Goal: Information Seeking & Learning: Learn about a topic

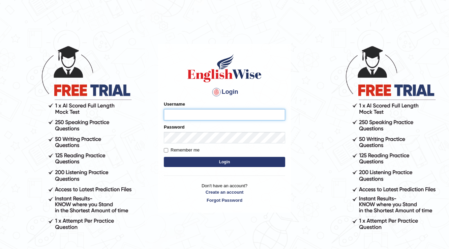
type input "Rosegeorgina"
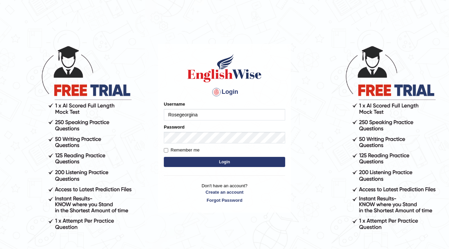
click at [237, 158] on button "Login" at bounding box center [224, 162] width 121 height 10
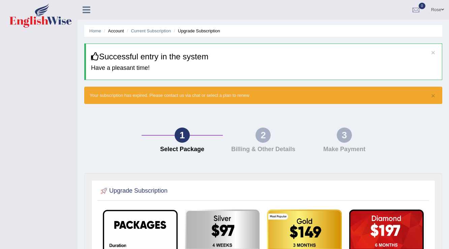
click at [430, 50] on div "× Successful entry in the system Have a pleasant time!" at bounding box center [263, 61] width 358 height 36
click at [433, 53] on button "×" at bounding box center [433, 52] width 4 height 7
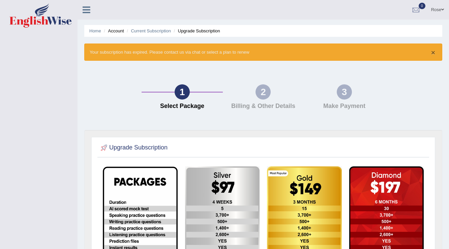
click at [433, 53] on button "×" at bounding box center [433, 52] width 4 height 7
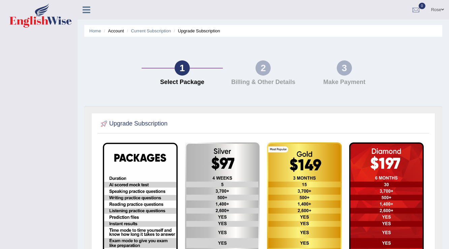
click at [438, 2] on link "Rose" at bounding box center [437, 9] width 23 height 18
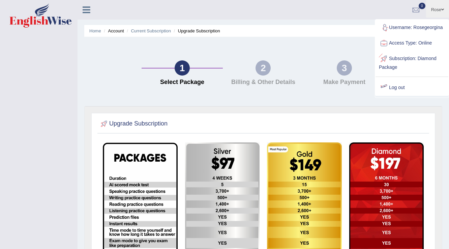
click at [400, 87] on link "Log out" at bounding box center [411, 88] width 73 height 16
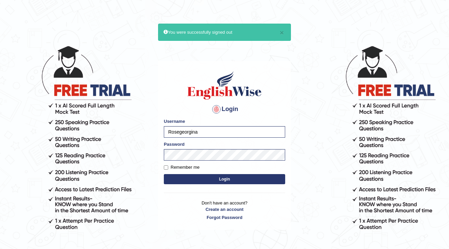
drag, startPoint x: 194, startPoint y: 137, endPoint x: 153, endPoint y: 140, distance: 41.6
click at [153, 140] on body "× You were successfully signed out Login Please fix the following errors: Usern…" at bounding box center [224, 147] width 449 height 249
type input "KourJ"
click at [219, 181] on button "Login" at bounding box center [224, 179] width 121 height 10
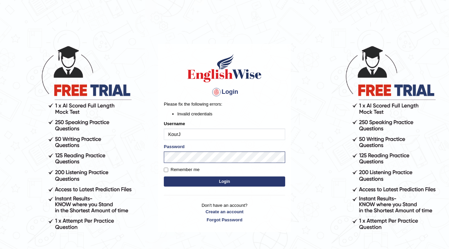
click at [220, 180] on button "Login" at bounding box center [224, 181] width 121 height 10
click at [203, 137] on input "KourJ" at bounding box center [224, 133] width 121 height 11
type input "K"
type input "Kubra"
click at [164, 176] on button "Login" at bounding box center [224, 181] width 121 height 10
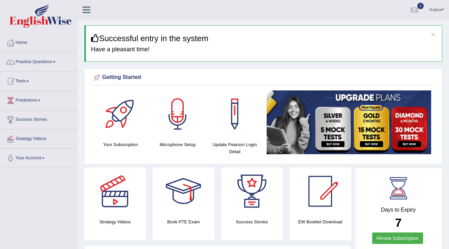
click at [435, 34] on h3 "Successful entry in the system" at bounding box center [264, 38] width 346 height 9
click at [433, 35] on button "×" at bounding box center [433, 34] width 4 height 7
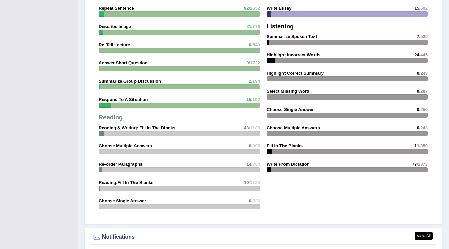
scroll to position [728, 0]
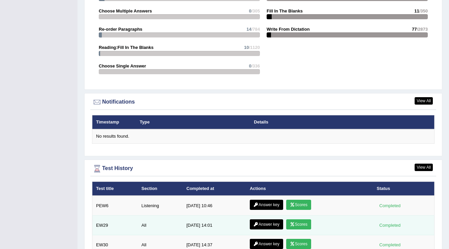
click at [303, 223] on link "Scores" at bounding box center [298, 224] width 25 height 10
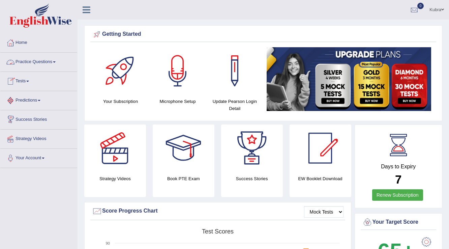
click at [35, 81] on link "Tests" at bounding box center [38, 80] width 77 height 17
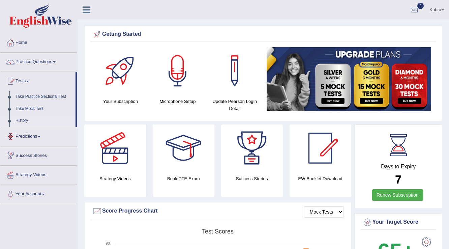
click at [23, 119] on link "History" at bounding box center [43, 121] width 63 height 12
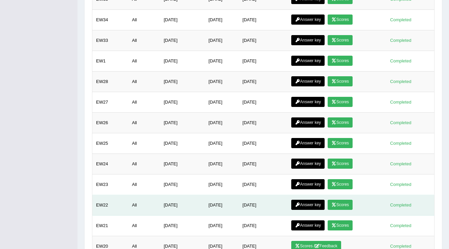
scroll to position [221, 0]
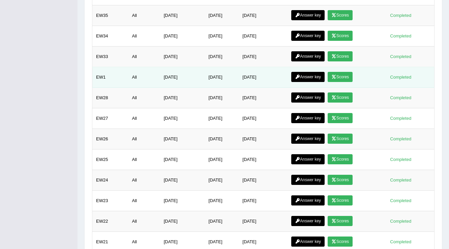
click at [341, 72] on link "Scores" at bounding box center [340, 77] width 25 height 10
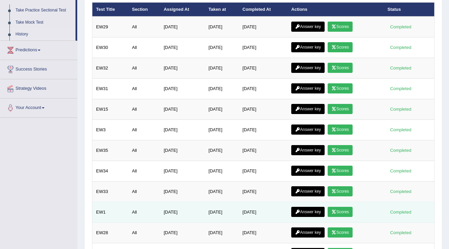
scroll to position [59, 0]
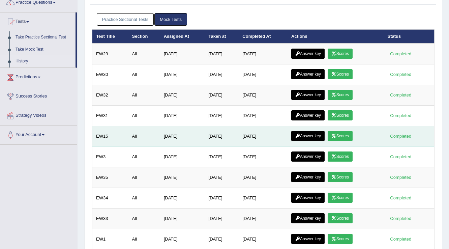
click at [336, 134] on icon at bounding box center [333, 136] width 5 height 4
click at [320, 132] on link "Answer key" at bounding box center [307, 136] width 33 height 10
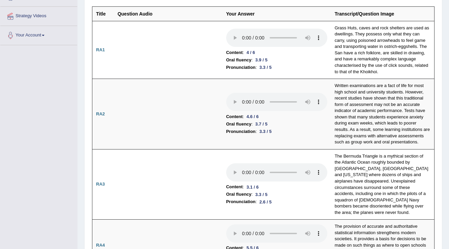
scroll to position [42, 0]
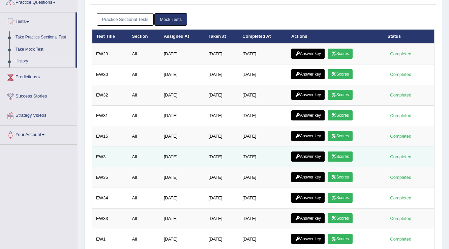
click at [314, 158] on link "Answer key" at bounding box center [307, 156] width 33 height 10
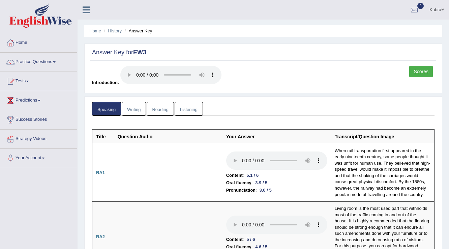
click at [436, 7] on link "Kubra" at bounding box center [436, 9] width 25 height 18
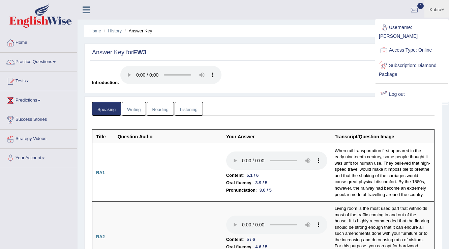
click at [399, 87] on link "Log out" at bounding box center [411, 95] width 73 height 16
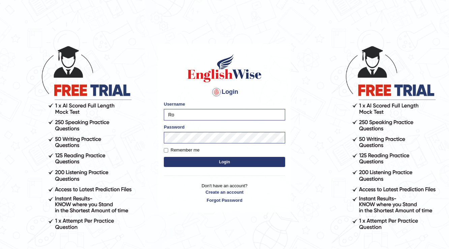
type input "R"
type input "v"
type input "Vijay1"
click at [166, 150] on input "Remember me" at bounding box center [166, 150] width 4 height 4
checkbox input "true"
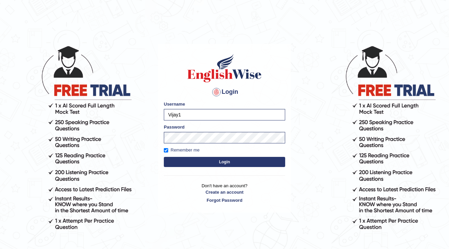
click at [197, 160] on button "Login" at bounding box center [224, 162] width 121 height 10
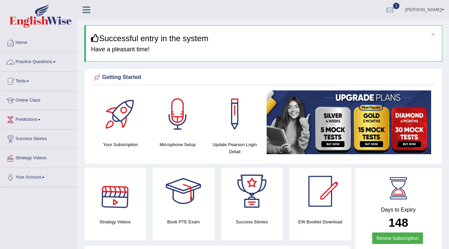
click at [30, 64] on link "Practice Questions" at bounding box center [38, 61] width 77 height 17
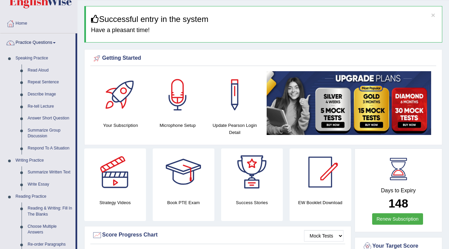
scroll to position [27, 0]
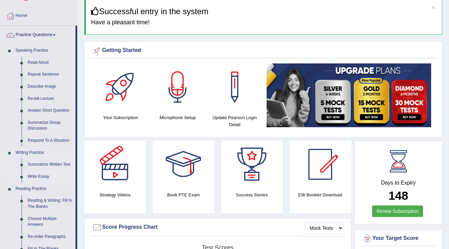
click at [42, 174] on link "Write Essay" at bounding box center [50, 177] width 51 height 12
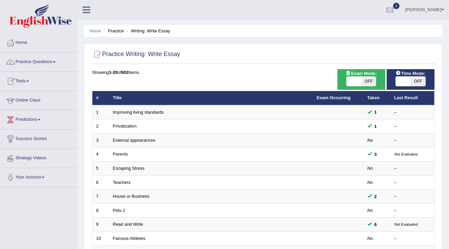
click at [35, 63] on link "Practice Questions" at bounding box center [38, 61] width 77 height 17
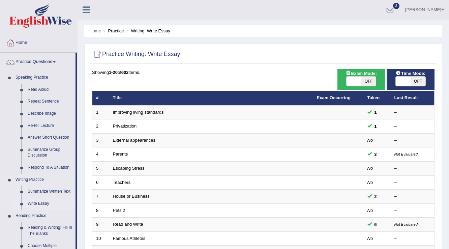
click at [46, 183] on link "Writing Practice" at bounding box center [43, 180] width 63 height 12
click at [49, 195] on link "Summarize Written Text" at bounding box center [50, 191] width 51 height 12
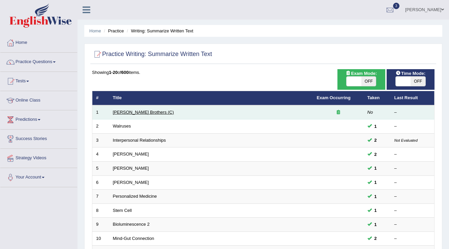
click at [128, 112] on link "[PERSON_NAME] Brothers (C)" at bounding box center [143, 112] width 61 height 5
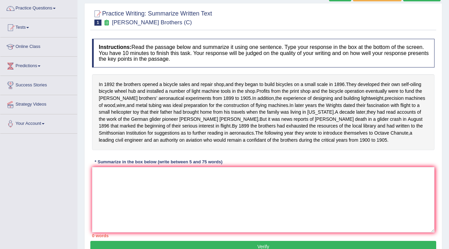
scroll to position [54, 0]
drag, startPoint x: 103, startPoint y: 196, endPoint x: 125, endPoint y: 193, distance: 22.5
click at [104, 196] on textarea at bounding box center [263, 198] width 342 height 65
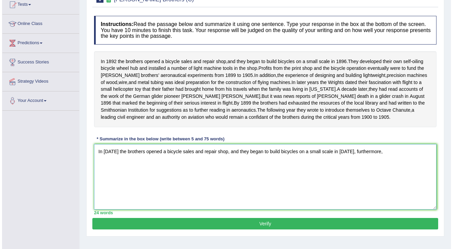
scroll to position [81, 0]
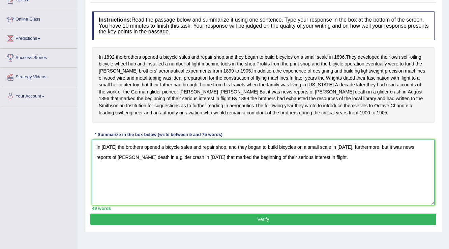
type textarea "In [DATE] the brothers opened a bicycle sales and repair shop, and they began t…"
click at [254, 225] on button "Verify" at bounding box center [263, 218] width 346 height 11
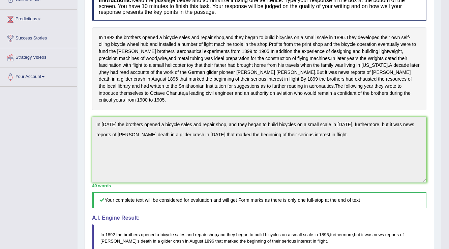
scroll to position [0, 0]
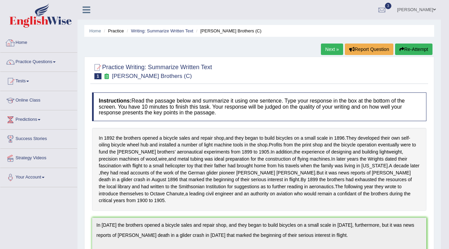
click at [154, 33] on li "Writing: Summarize Written Text" at bounding box center [159, 31] width 68 height 6
click at [171, 32] on link "Writing: Summarize Written Text" at bounding box center [162, 30] width 62 height 5
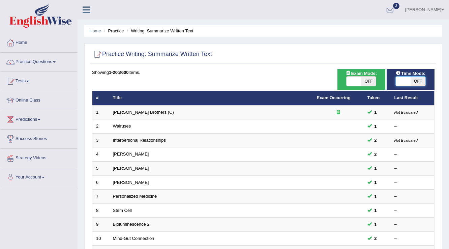
click at [409, 77] on span at bounding box center [403, 80] width 15 height 9
checkbox input "true"
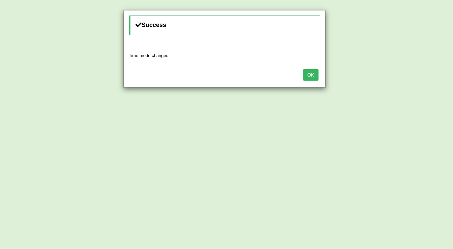
click at [308, 72] on button "OK" at bounding box center [311, 74] width 16 height 11
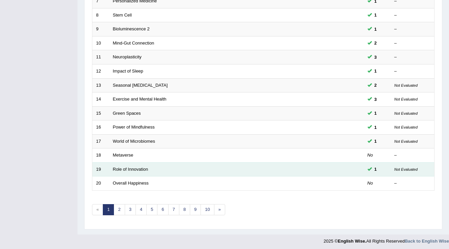
scroll to position [195, 0]
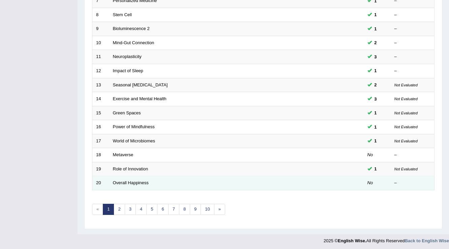
click at [131, 178] on td "Overall Happiness" at bounding box center [211, 183] width 204 height 14
click at [131, 180] on link "Overall Happiness" at bounding box center [131, 182] width 36 height 5
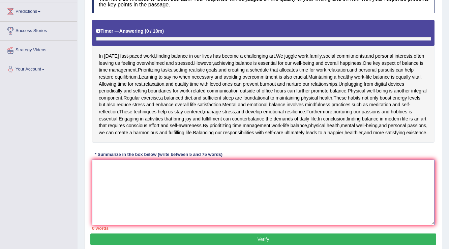
click at [132, 179] on textarea at bounding box center [263, 191] width 342 height 65
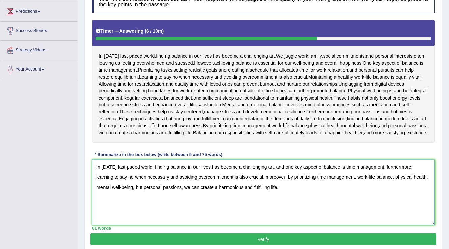
type textarea "In today's fast-paced world, finding balance in our lives has become a challeng…"
click at [266, 245] on button "Verify" at bounding box center [263, 238] width 346 height 11
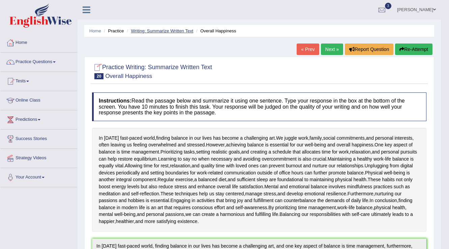
click at [192, 32] on link "Writing: Summarize Written Text" at bounding box center [162, 30] width 62 height 5
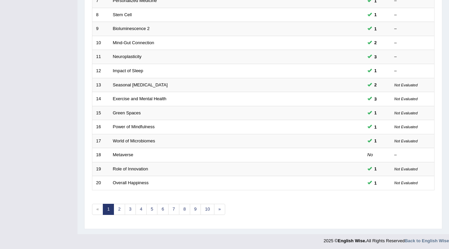
scroll to position [195, 0]
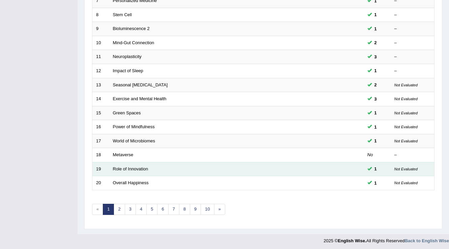
click at [130, 163] on td "Role of Innovation" at bounding box center [211, 169] width 204 height 14
click at [130, 166] on link "Role of Innovation" at bounding box center [130, 168] width 35 height 5
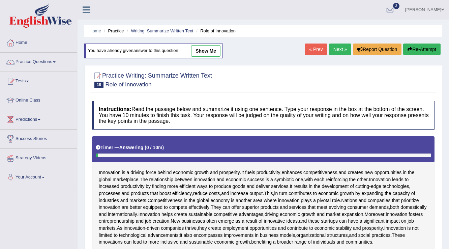
click at [210, 40] on div "Home Practice Writing: Summarize Written Text Role of Innovation You have alrea…" at bounding box center [263, 183] width 371 height 366
click at [209, 53] on link "show me" at bounding box center [205, 50] width 29 height 11
type textarea "Innovation is a driving force behind economic growth and prosperity, furthermor…"
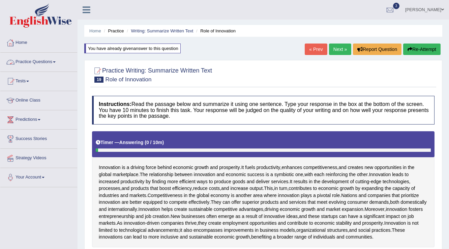
click at [44, 62] on link "Practice Questions" at bounding box center [38, 61] width 77 height 17
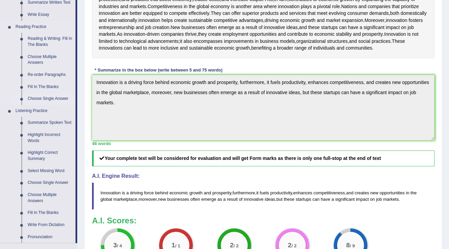
scroll to position [162, 0]
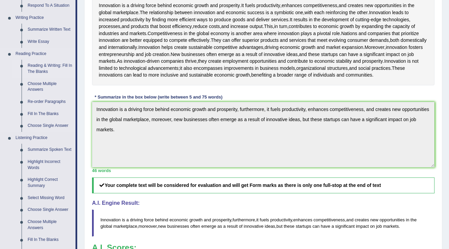
click at [44, 66] on link "Reading & Writing: Fill In The Blanks" at bounding box center [50, 69] width 51 height 18
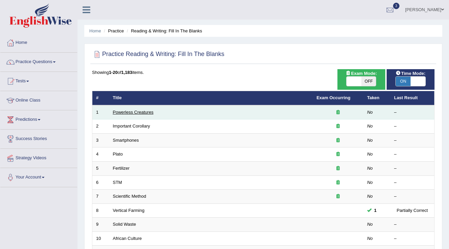
click at [137, 111] on link "Powerless Creatures" at bounding box center [133, 112] width 41 height 5
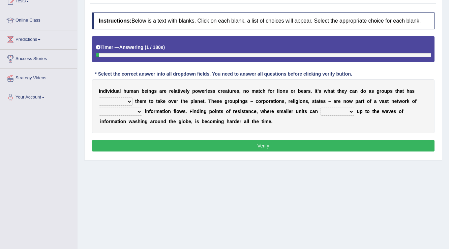
scroll to position [81, 0]
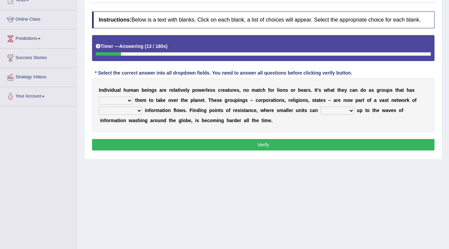
click at [125, 100] on select "enabled contended embodied conjured" at bounding box center [116, 100] width 34 height 8
click at [99, 96] on select "enabled contended embodied conjured" at bounding box center [116, 100] width 34 height 8
click at [120, 98] on select "enabled contended embodied conjured" at bounding box center [116, 100] width 34 height 8
select select "contended"
click at [99, 96] on select "enabled contended embodied conjured" at bounding box center [116, 100] width 34 height 8
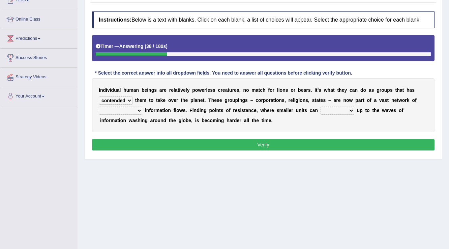
click at [134, 111] on select "interconnected overlapping fastened exploited" at bounding box center [120, 110] width 43 height 8
select select "exploited"
click at [99, 106] on select "interconnected overlapping fastened exploited" at bounding box center [120, 110] width 43 height 8
click at [354, 108] on b at bounding box center [355, 109] width 3 height 5
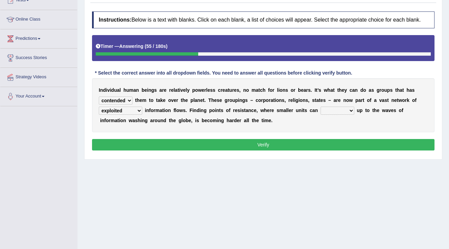
click at [354, 108] on b at bounding box center [355, 109] width 3 height 5
click at [354, 113] on div "I n d i v i d u a l h u m a n b e i n g s a r e r e l a t i v e l y p o w e r l…" at bounding box center [263, 105] width 342 height 54
click at [351, 112] on select "stand raise hail pump" at bounding box center [337, 110] width 34 height 8
click at [320, 106] on select "stand raise hail pump" at bounding box center [337, 110] width 34 height 8
click at [354, 108] on b at bounding box center [355, 109] width 3 height 5
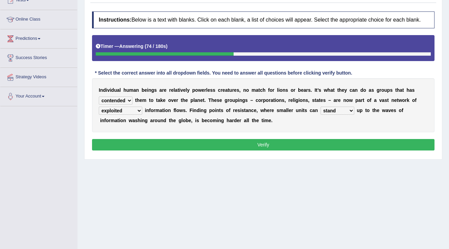
click at [350, 109] on select "stand raise hail pump" at bounding box center [337, 110] width 34 height 8
select select "raise"
click at [320, 106] on select "stand raise hail pump" at bounding box center [337, 110] width 34 height 8
click at [317, 151] on div "Instructions: Below is a text with blanks. Click on each blank, a list of choic…" at bounding box center [263, 82] width 346 height 148
click at [317, 143] on button "Verify" at bounding box center [263, 144] width 342 height 11
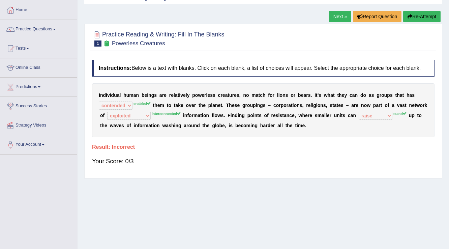
scroll to position [27, 0]
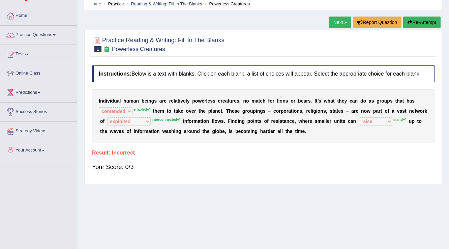
click at [418, 12] on div "Home Practice Reading & Writing: Fill In The Blanks Powerless Creatures Next » …" at bounding box center [263, 141] width 371 height 337
click at [416, 18] on button "Re-Attempt" at bounding box center [421, 22] width 37 height 11
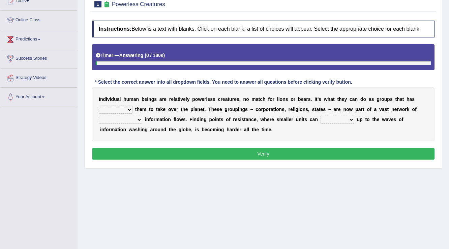
scroll to position [81, 0]
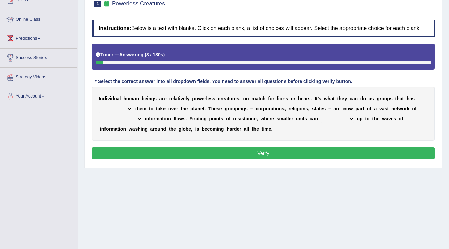
click at [132, 108] on b at bounding box center [133, 108] width 3 height 5
click at [132, 105] on select "enabled contended embodied conjured" at bounding box center [116, 109] width 34 height 8
select select "enabled"
click at [99, 105] on select "enabled contended embodied conjured" at bounding box center [116, 109] width 34 height 8
click at [135, 116] on select "interconnected overlapping fastened exploited" at bounding box center [120, 119] width 43 height 8
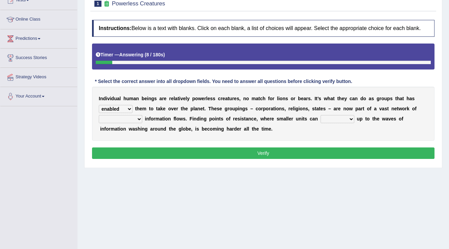
select select "interconnected"
click at [99, 115] on select "interconnected overlapping fastened exploited" at bounding box center [120, 119] width 43 height 8
click at [349, 115] on select "stand raise hail pump" at bounding box center [337, 119] width 34 height 8
select select "stand"
click at [320, 115] on select "stand raise hail pump" at bounding box center [337, 119] width 34 height 8
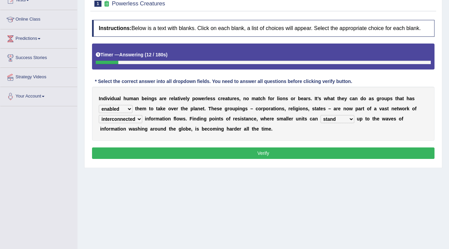
click at [288, 158] on div "Instructions: Below is a text with blanks. Click on each blank, a list of choic…" at bounding box center [263, 91] width 346 height 148
click at [288, 157] on button "Verify" at bounding box center [263, 152] width 342 height 11
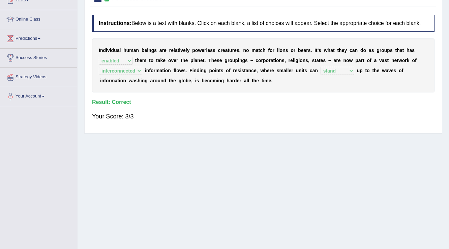
scroll to position [0, 0]
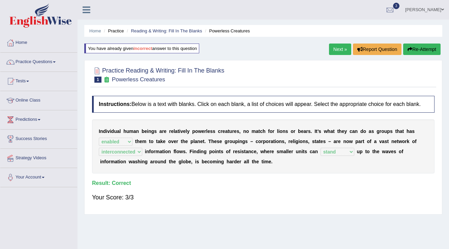
click at [334, 50] on link "Next »" at bounding box center [340, 48] width 22 height 11
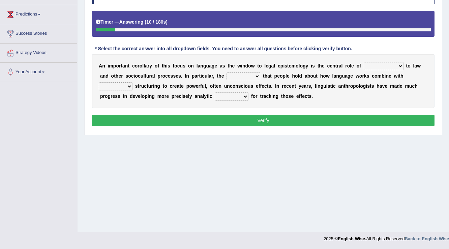
click at [401, 66] on select "discourse epoch dialect acquaintance" at bounding box center [384, 66] width 40 height 8
select select "discourse"
click at [364, 62] on select "discourse epoch dialect acquaintance" at bounding box center [384, 66] width 40 height 8
click at [259, 76] on select "deviation besmirch consent ideas" at bounding box center [243, 76] width 34 height 8
select select "ideas"
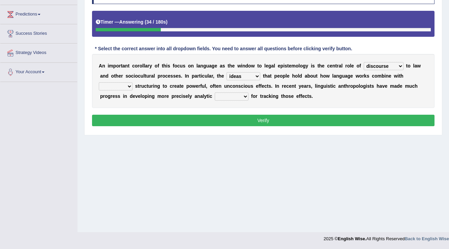
click at [226, 72] on select "deviation besmirch consent ideas" at bounding box center [243, 76] width 34 height 8
click at [128, 86] on select "mandatory linguistic legitimate customary" at bounding box center [116, 86] width 34 height 8
select select "mandatory"
click at [99, 82] on select "mandatory linguistic legitimate customary" at bounding box center [116, 86] width 34 height 8
click at [241, 96] on select "tools appetite albums stroke" at bounding box center [232, 96] width 34 height 8
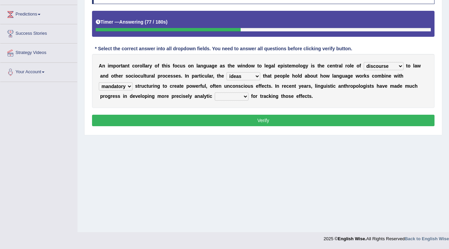
click at [214, 109] on div "Instructions: Below is a text with blanks. Click on each blank, a list of choic…" at bounding box center [263, 58] width 346 height 148
click at [236, 92] on select "tools appetite albums stroke" at bounding box center [232, 96] width 34 height 8
select select "tools"
click at [215, 92] on select "tools appetite albums stroke" at bounding box center [232, 96] width 34 height 8
click at [237, 116] on div "Instructions: Below is a text with blanks. Click on each blank, a list of choic…" at bounding box center [263, 58] width 346 height 148
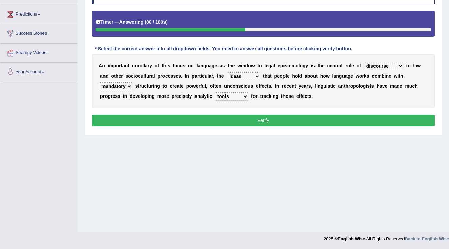
click at [238, 117] on button "Verify" at bounding box center [263, 120] width 342 height 11
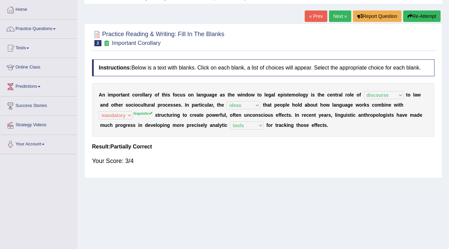
scroll to position [24, 0]
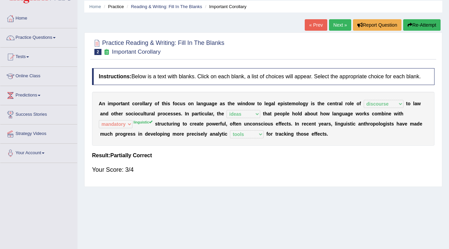
click at [339, 25] on link "Next »" at bounding box center [340, 24] width 22 height 11
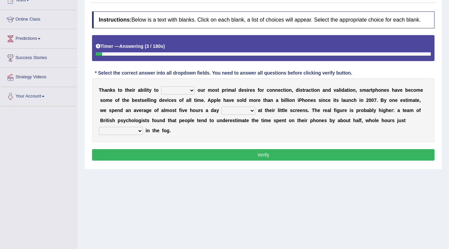
scroll to position [105, 0]
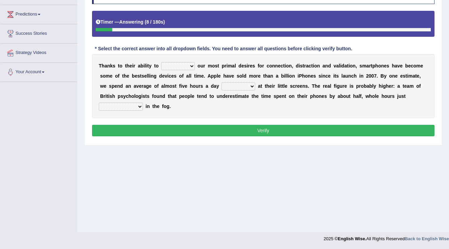
click at [189, 64] on select "hijack describe sharpen conserve" at bounding box center [178, 66] width 34 height 8
select select "describe"
click at [161, 62] on select "hijack describe sharpen conserve" at bounding box center [178, 66] width 34 height 8
click at [249, 84] on select "watching waggling snoring staring" at bounding box center [238, 86] width 34 height 8
select select "watching"
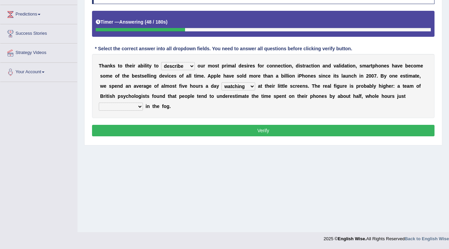
click at [221, 82] on select "watching waggling snoring staring" at bounding box center [238, 86] width 34 height 8
click at [247, 87] on select "watching waggling snoring staring" at bounding box center [238, 86] width 34 height 8
click at [130, 105] on select "has evaporated evaporating evaporate evaporates" at bounding box center [121, 106] width 44 height 8
select select "evaporate"
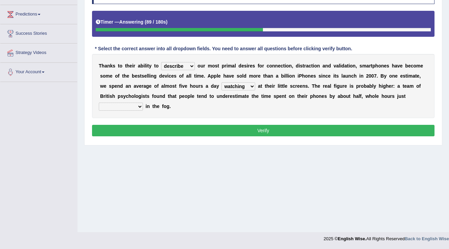
click at [99, 102] on select "has evaporated evaporating evaporate evaporates" at bounding box center [121, 106] width 44 height 8
click at [135, 107] on select "has evaporated evaporating evaporate evaporates" at bounding box center [121, 106] width 44 height 8
click at [210, 128] on button "Verify" at bounding box center [263, 130] width 342 height 11
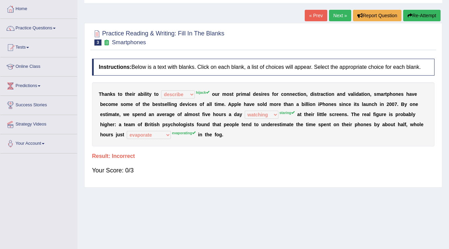
scroll to position [24, 0]
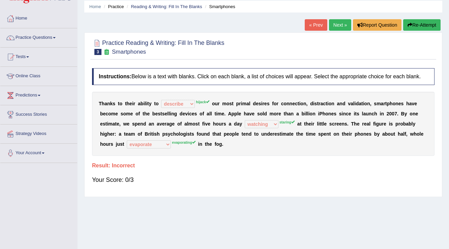
click at [413, 20] on button "Re-Attempt" at bounding box center [421, 24] width 37 height 11
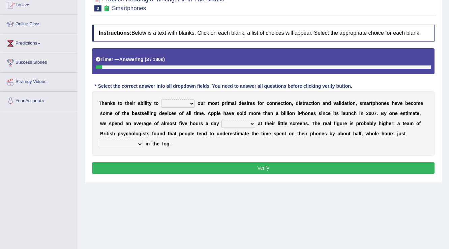
scroll to position [105, 0]
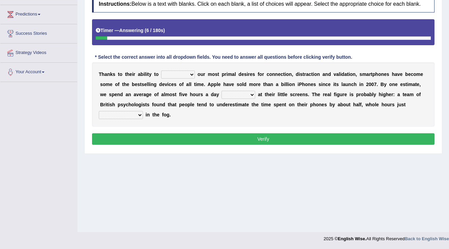
click at [193, 75] on select "hijack describe sharpen conserve" at bounding box center [178, 74] width 34 height 8
select select "hijack"
click at [161, 70] on select "hijack describe sharpen conserve" at bounding box center [178, 74] width 34 height 8
click at [251, 94] on select "watching waggling snoring staring" at bounding box center [238, 95] width 34 height 8
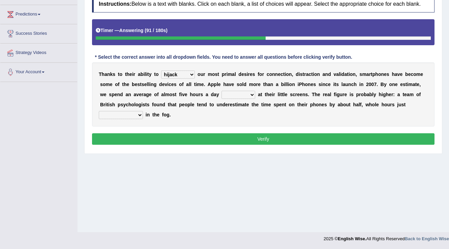
select select "staring"
click at [221, 91] on select "watching waggling snoring staring" at bounding box center [238, 95] width 34 height 8
click at [139, 114] on select "has evaporated evaporating evaporate evaporates" at bounding box center [121, 115] width 44 height 8
select select "evaporating"
click at [99, 111] on select "has evaporated evaporating evaporate evaporates" at bounding box center [121, 115] width 44 height 8
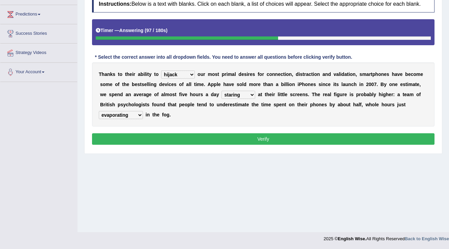
click at [166, 132] on div "Instructions: Below is a text with blanks. Click on each blank, a list of choic…" at bounding box center [263, 71] width 346 height 158
click at [168, 135] on button "Verify" at bounding box center [263, 138] width 342 height 11
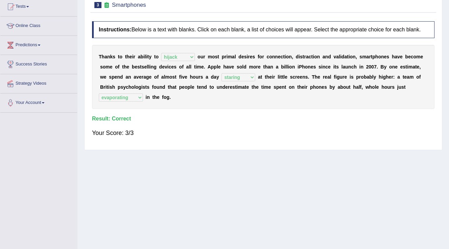
scroll to position [0, 0]
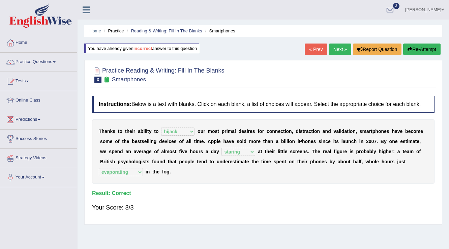
click at [329, 50] on link "Next »" at bounding box center [340, 48] width 22 height 11
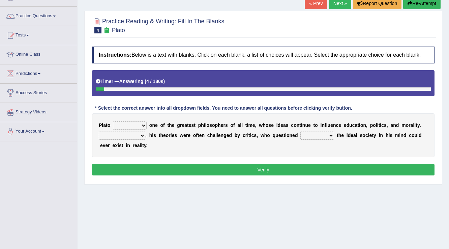
scroll to position [105, 0]
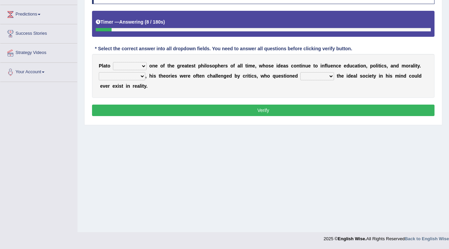
click at [143, 63] on select "keeps comes claims remains" at bounding box center [130, 66] width 34 height 8
select select "remains"
click at [113, 62] on select "keeps comes claims remains" at bounding box center [130, 66] width 34 height 8
click at [137, 77] on select "Notwithstanding So However Whatever" at bounding box center [122, 76] width 47 height 8
select select "So"
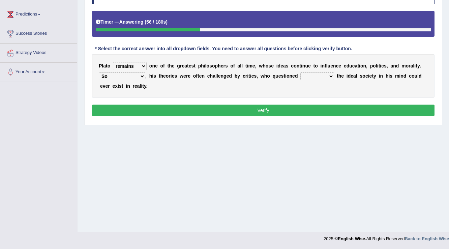
click at [99, 72] on select "Notwithstanding So However Whatever" at bounding box center [122, 76] width 47 height 8
click at [330, 75] on select "which what that whether" at bounding box center [317, 76] width 34 height 8
click at [311, 118] on div "Instructions: Below is a text with blanks. Click on each blank, a list of choic…" at bounding box center [263, 52] width 346 height 137
drag, startPoint x: 315, startPoint y: 68, endPoint x: 323, endPoint y: 75, distance: 11.0
click at [322, 75] on div "P l a t o keeps comes claims remains o n e o f t h e g r e a t e s t p h i l o …" at bounding box center [263, 76] width 342 height 44
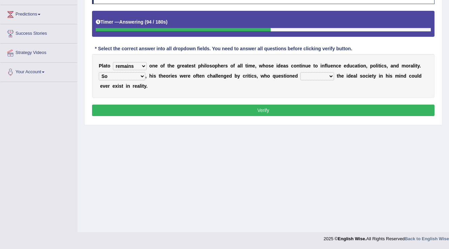
click at [328, 76] on select "which what that whether" at bounding box center [317, 76] width 34 height 8
select select "whether"
click at [300, 72] on select "which what that whether" at bounding box center [317, 76] width 34 height 8
click at [291, 109] on button "Verify" at bounding box center [263, 109] width 342 height 11
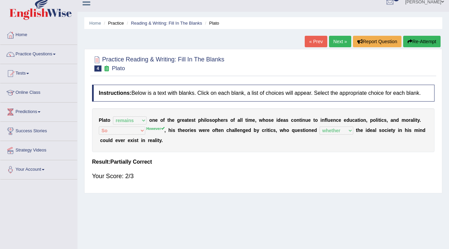
scroll to position [0, 0]
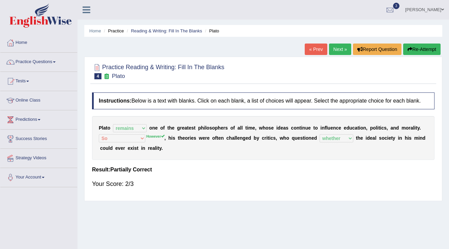
click at [336, 49] on link "Next »" at bounding box center [340, 48] width 22 height 11
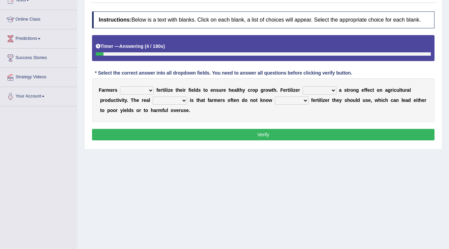
click at [148, 89] on select "must should need can" at bounding box center [137, 90] width 34 height 8
click at [334, 89] on select "has had have having" at bounding box center [320, 90] width 34 height 8
select select "has"
click at [303, 86] on select "has had have having" at bounding box center [320, 90] width 34 height 8
click at [145, 88] on select "must should need can" at bounding box center [137, 90] width 34 height 8
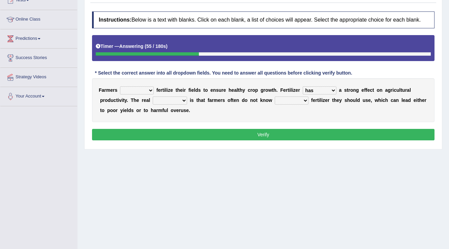
select select "should"
click at [120, 86] on select "must should need can" at bounding box center [137, 90] width 34 height 8
click at [144, 86] on select "must should need can" at bounding box center [137, 90] width 34 height 8
click at [184, 97] on select "problem question conclusion answer" at bounding box center [170, 100] width 34 height 8
select select "problem"
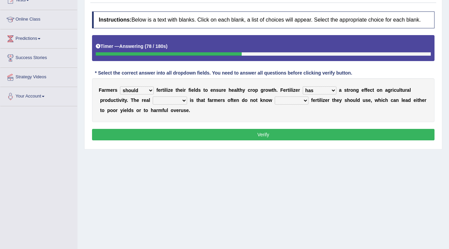
click at [153, 96] on select "problem question conclusion answer" at bounding box center [170, 100] width 34 height 8
click at [304, 99] on select "how much how many however so much" at bounding box center [292, 100] width 34 height 8
select select "so much"
click at [275, 96] on select "how much how many however so much" at bounding box center [292, 100] width 34 height 8
click at [291, 135] on button "Verify" at bounding box center [263, 134] width 342 height 11
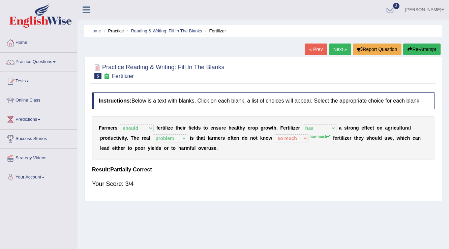
click at [341, 46] on link "Next »" at bounding box center [340, 48] width 22 height 11
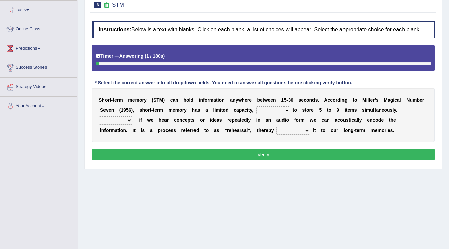
scroll to position [81, 0]
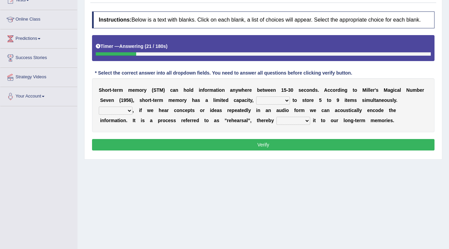
click at [287, 97] on select "being able is able be able unable" at bounding box center [273, 100] width 34 height 8
select select "unable"
click at [256, 96] on select "being able is able be able unable" at bounding box center [273, 100] width 34 height 8
click at [131, 113] on select "However So Moreover Therefore" at bounding box center [116, 110] width 34 height 8
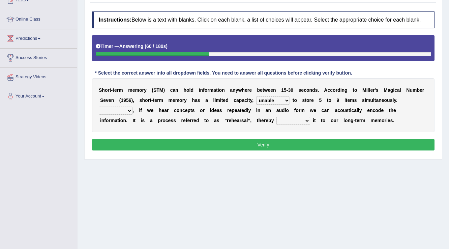
click at [131, 113] on select "However So Moreover Therefore" at bounding box center [116, 110] width 34 height 8
select select "Moreover"
click at [99, 106] on select "However So Moreover Therefore" at bounding box center [116, 110] width 34 height 8
click at [290, 121] on select "commit commits commiting commited" at bounding box center [293, 121] width 34 height 8
select select "commited"
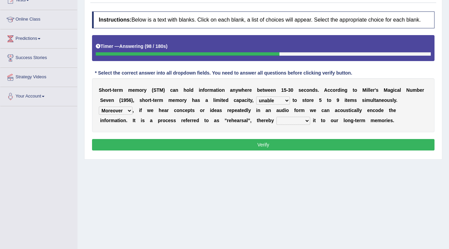
click at [276, 117] on select "commit commits commiting commited" at bounding box center [293, 121] width 34 height 8
click at [284, 145] on button "Verify" at bounding box center [263, 144] width 342 height 11
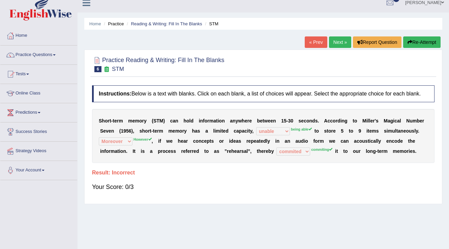
scroll to position [0, 0]
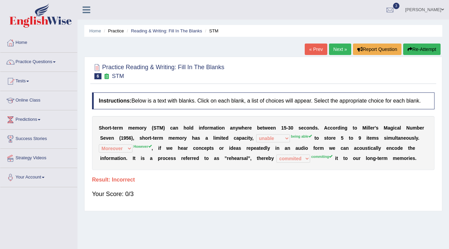
click at [339, 50] on link "Next »" at bounding box center [340, 48] width 22 height 11
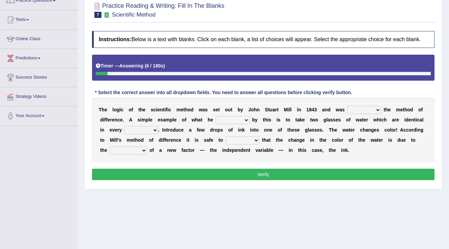
scroll to position [81, 0]
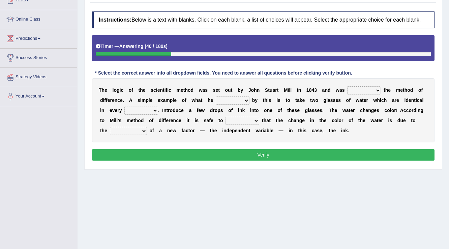
click at [382, 88] on b at bounding box center [382, 89] width 3 height 5
click at [376, 88] on select "pointed claimed demanded named" at bounding box center [364, 90] width 34 height 8
select select "demanded"
click at [347, 86] on select "pointed claimed demanded named" at bounding box center [364, 90] width 34 height 8
click at [245, 101] on select "capped charged found meant" at bounding box center [233, 100] width 34 height 8
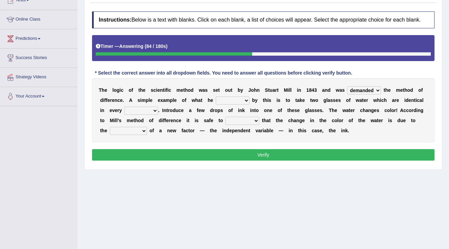
select select "found"
click at [216, 96] on select "capped charged found meant" at bounding box center [233, 100] width 34 height 8
click at [155, 113] on select "thought identity measure respect" at bounding box center [141, 110] width 34 height 8
select select "identity"
click at [124, 106] on select "thought identity measure respect" at bounding box center [141, 110] width 34 height 8
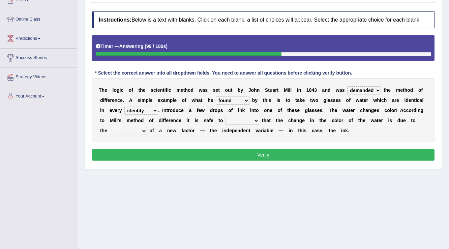
click at [255, 118] on select "assume discuss prefer acclaim" at bounding box center [242, 121] width 34 height 8
select select "discuss"
click at [225, 117] on select "assume discuss prefer acclaim" at bounding box center [242, 121] width 34 height 8
drag, startPoint x: 266, startPoint y: 121, endPoint x: 297, endPoint y: 122, distance: 31.0
click at [295, 122] on div "T h e l o g i c o f t h e s c i e n t i f i c m e t h o d w a s s e t o u t b y…" at bounding box center [263, 110] width 342 height 64
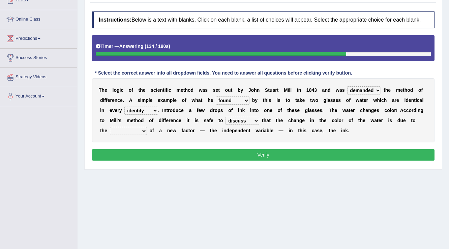
click at [135, 129] on select "introduction magnitude preparation purification" at bounding box center [128, 131] width 37 height 8
select select "introduction"
click at [110, 127] on select "introduction magnitude preparation purification" at bounding box center [128, 131] width 37 height 8
click at [241, 156] on button "Verify" at bounding box center [263, 154] width 342 height 11
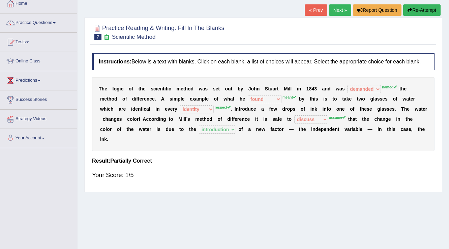
scroll to position [39, 0]
click at [409, 6] on button "Re-Attempt" at bounding box center [421, 10] width 37 height 11
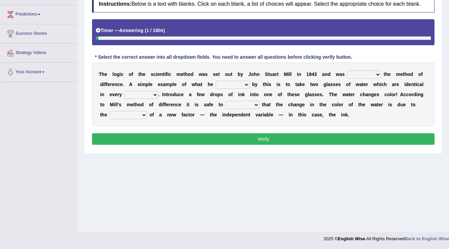
click at [371, 70] on select "pointed claimed demanded named" at bounding box center [364, 74] width 34 height 8
select select "named"
click at [347, 70] on select "pointed claimed demanded named" at bounding box center [364, 74] width 34 height 8
click at [245, 84] on select "capped charged found meant" at bounding box center [233, 85] width 34 height 8
select select "meant"
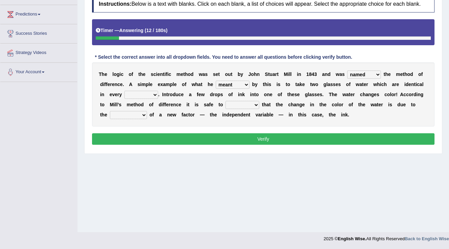
click at [216, 81] on select "capped charged found meant" at bounding box center [233, 85] width 34 height 8
click at [154, 89] on div "T h e l o g i c o f t h e s c i e n t i f i c m e t h o d w a s s e t o u t b y…" at bounding box center [263, 94] width 342 height 64
click at [154, 94] on select "thought identity measure respect" at bounding box center [141, 95] width 34 height 8
click at [124, 91] on select "thought identity measure respect" at bounding box center [141, 95] width 34 height 8
click at [152, 95] on select "thought identity measure respect" at bounding box center [141, 95] width 34 height 8
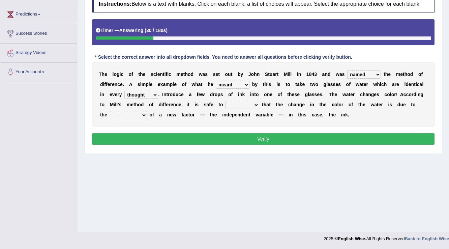
select select "measure"
click at [124, 91] on select "thought identity measure respect" at bounding box center [141, 95] width 34 height 8
click at [257, 105] on select "assume discuss prefer acclaim" at bounding box center [242, 105] width 34 height 8
drag, startPoint x: 388, startPoint y: 185, endPoint x: 371, endPoint y: 192, distance: 18.3
click at [388, 185] on div "Home Practice Reading & Writing: Fill In The Blanks Scientific Method You have …" at bounding box center [263, 63] width 371 height 337
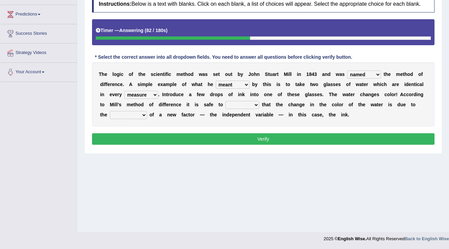
click at [265, 100] on div "T h e l o g i c o f t h e s c i e n t i f i c m e t h o d w a s s e t o u t b y…" at bounding box center [263, 94] width 342 height 64
click at [256, 105] on select "assume discuss prefer acclaim" at bounding box center [242, 105] width 34 height 8
select select "prefer"
click at [225, 101] on select "assume discuss prefer acclaim" at bounding box center [242, 105] width 34 height 8
click at [126, 114] on select "introduction magnitude preparation purification" at bounding box center [128, 115] width 37 height 8
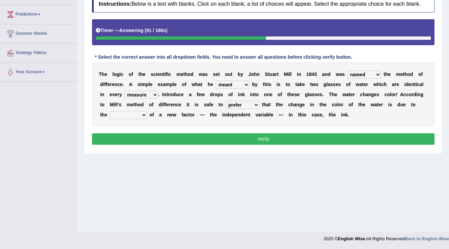
select select "introduction"
click at [110, 111] on select "introduction magnitude preparation purification" at bounding box center [128, 115] width 37 height 8
click at [133, 116] on select "introduction magnitude preparation purification" at bounding box center [128, 115] width 37 height 8
click at [213, 138] on button "Verify" at bounding box center [263, 138] width 342 height 11
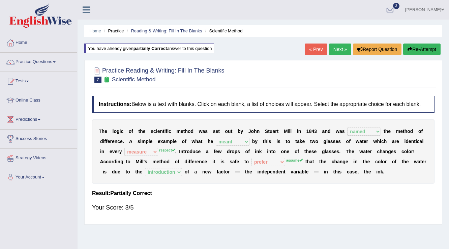
click at [178, 30] on link "Reading & Writing: Fill In The Blanks" at bounding box center [166, 30] width 71 height 5
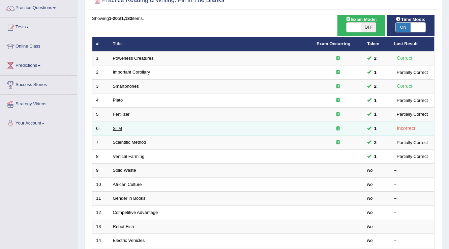
click at [119, 126] on link "STM" at bounding box center [117, 128] width 9 height 5
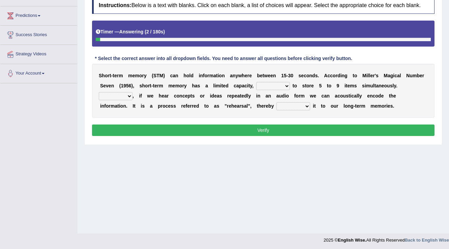
scroll to position [105, 0]
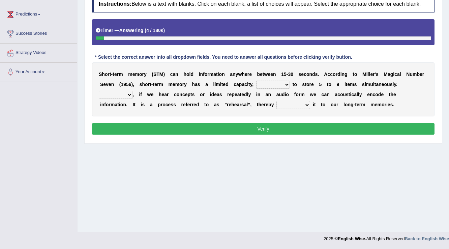
click at [285, 83] on select "being able is able be able unable" at bounding box center [273, 85] width 34 height 8
select select "be able"
click at [256, 81] on select "being able is able be able unable" at bounding box center [273, 85] width 34 height 8
click at [129, 91] on select "However So Moreover Therefore" at bounding box center [116, 95] width 34 height 8
select select "However"
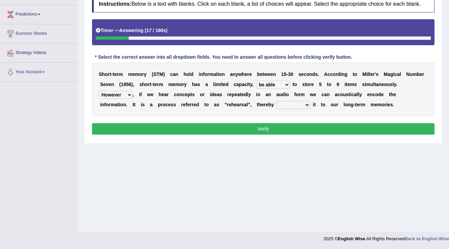
click at [99, 91] on select "However So Moreover Therefore" at bounding box center [116, 95] width 34 height 8
click at [302, 103] on select "commit commits commiting commited" at bounding box center [293, 105] width 34 height 8
select select "commiting"
click at [276, 101] on select "commit commits commiting commited" at bounding box center [293, 105] width 34 height 8
click at [288, 128] on button "Verify" at bounding box center [263, 128] width 342 height 11
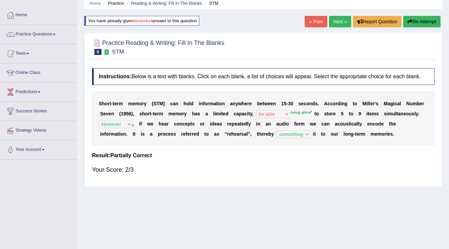
scroll to position [0, 0]
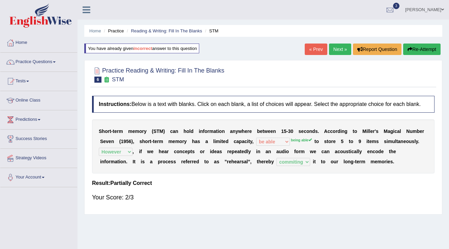
click at [170, 33] on li "Reading & Writing: Fill In The Blanks" at bounding box center [163, 31] width 77 height 6
click at [172, 31] on link "Reading & Writing: Fill In The Blanks" at bounding box center [166, 30] width 71 height 5
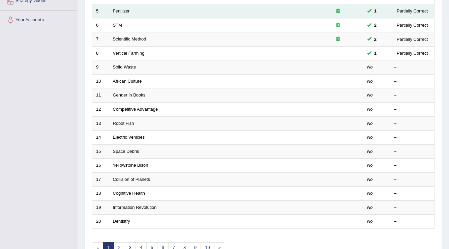
scroll to position [189, 0]
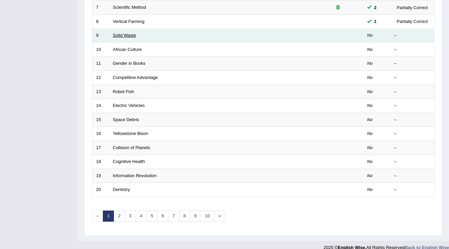
click at [133, 35] on link "Solid Waste" at bounding box center [124, 35] width 23 height 5
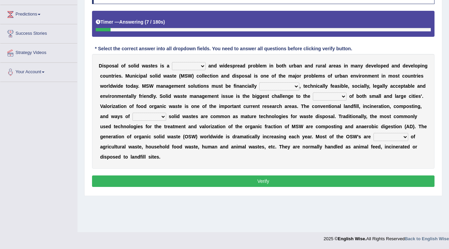
click at [200, 66] on select "slanting stinging stalling shafting" at bounding box center [189, 66] width 34 height 8
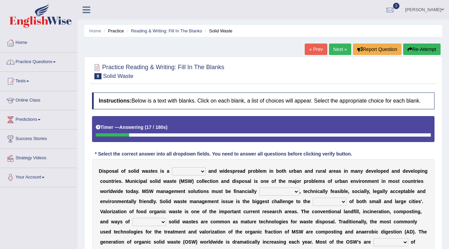
click at [42, 60] on link "Practice Questions" at bounding box center [38, 61] width 77 height 17
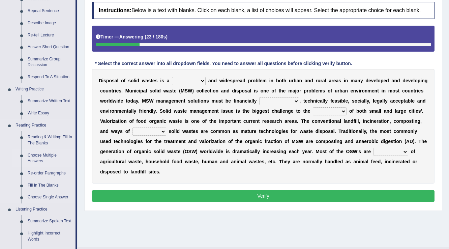
scroll to position [108, 0]
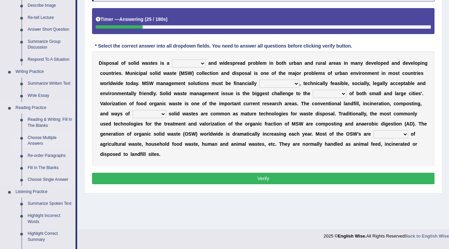
click at [54, 137] on link "Choose Multiple Answers" at bounding box center [50, 141] width 51 height 18
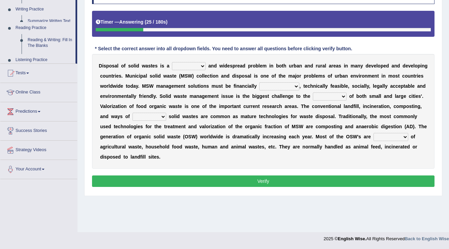
scroll to position [105, 0]
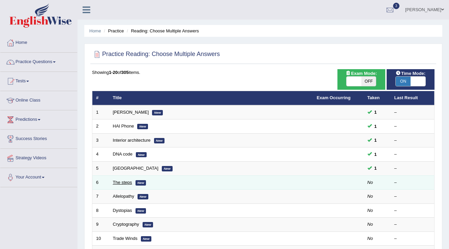
click at [119, 183] on link "The steps" at bounding box center [122, 182] width 19 height 5
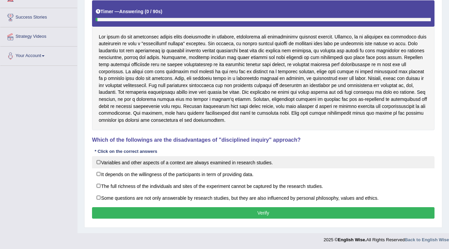
scroll to position [121, 0]
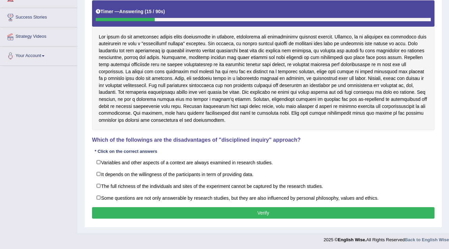
drag, startPoint x: 291, startPoint y: 34, endPoint x: 286, endPoint y: 46, distance: 12.9
click at [290, 41] on div at bounding box center [263, 65] width 342 height 130
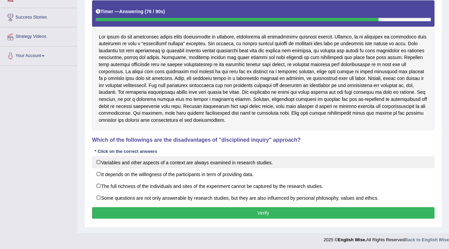
click at [117, 156] on label "Variables and other aspects of a context are always examined in research studie…" at bounding box center [263, 162] width 342 height 12
checkbox input "true"
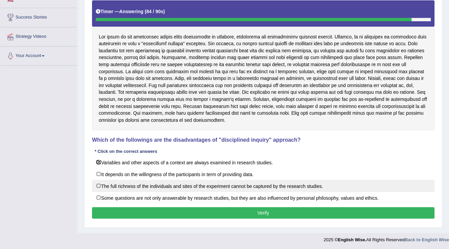
click at [148, 181] on label "The full richness of the individuals and sites of the experiment cannot be capt…" at bounding box center [263, 186] width 342 height 12
checkbox input "true"
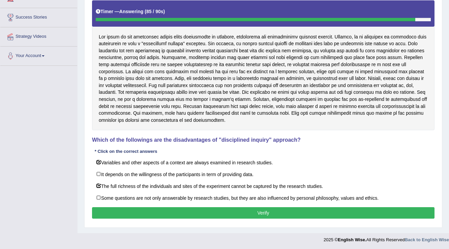
click at [150, 208] on button "Verify" at bounding box center [263, 212] width 342 height 11
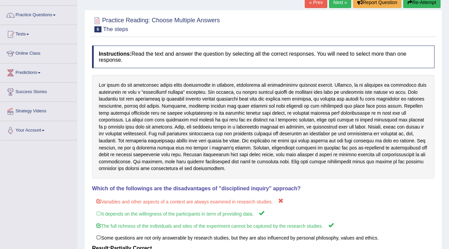
scroll to position [38, 0]
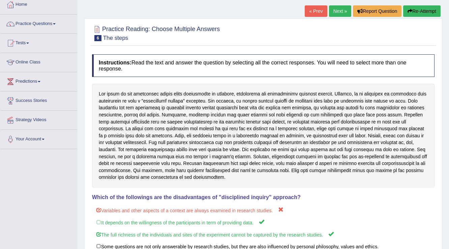
click at [414, 13] on button "Re-Attempt" at bounding box center [421, 10] width 37 height 11
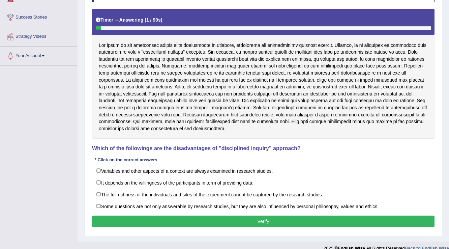
scroll to position [129, 0]
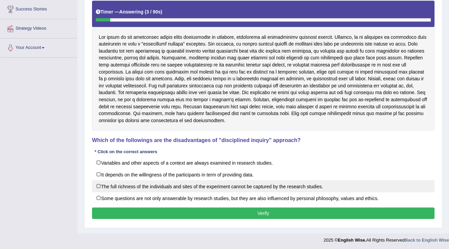
click at [101, 185] on label "The full richness of the individuals and sites of the experiment cannot be capt…" at bounding box center [263, 186] width 342 height 12
checkbox input "true"
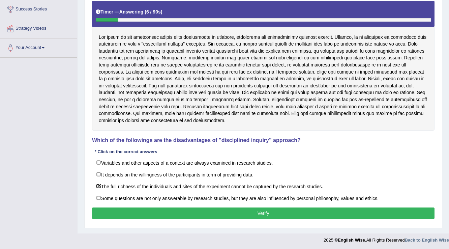
click at [159, 212] on button "Verify" at bounding box center [263, 212] width 342 height 11
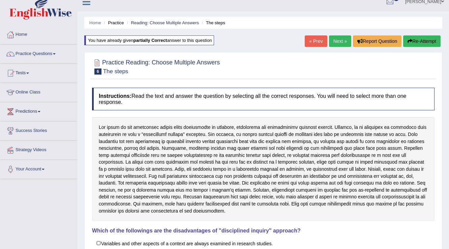
scroll to position [0, 0]
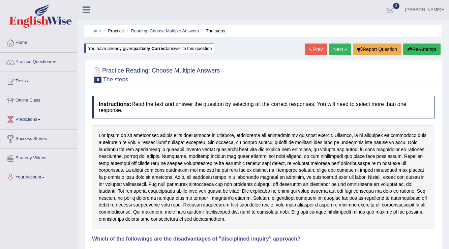
click at [338, 50] on link "Next »" at bounding box center [340, 48] width 22 height 11
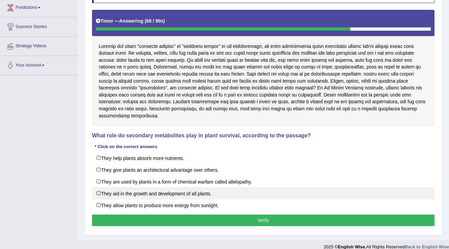
click at [96, 187] on label "They aid in the growth and development of all plants." at bounding box center [263, 193] width 342 height 12
checkbox input "true"
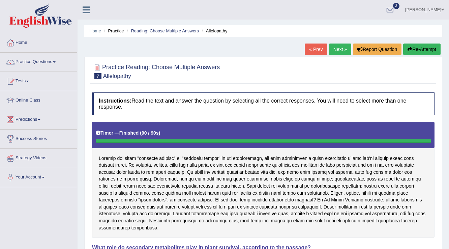
click at [333, 49] on link "Next »" at bounding box center [340, 48] width 22 height 11
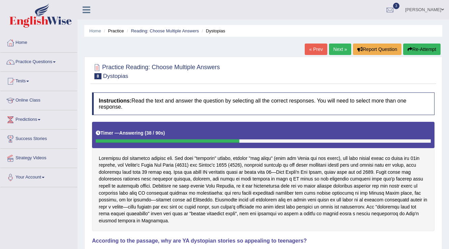
click at [430, 8] on link "[PERSON_NAME]" at bounding box center [424, 9] width 49 height 18
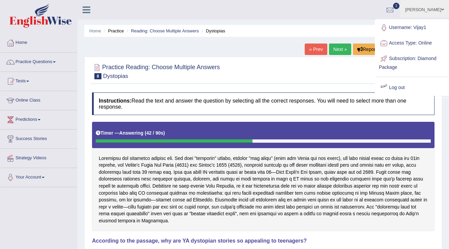
click at [396, 84] on link "Log out" at bounding box center [411, 88] width 73 height 16
